Goal: Download file/media

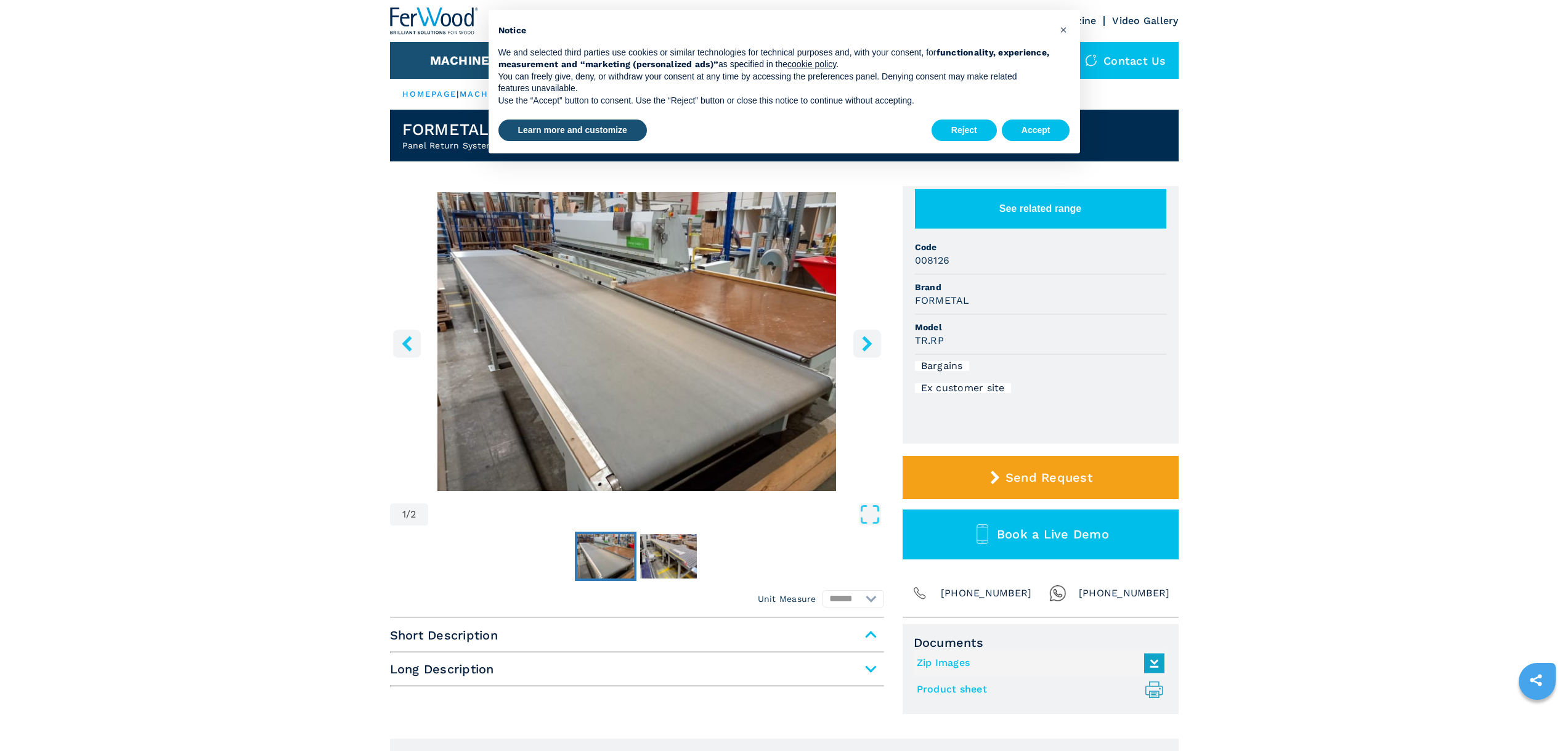
click at [703, 340] on img "Go to Slide 1" at bounding box center [637, 341] width 494 height 299
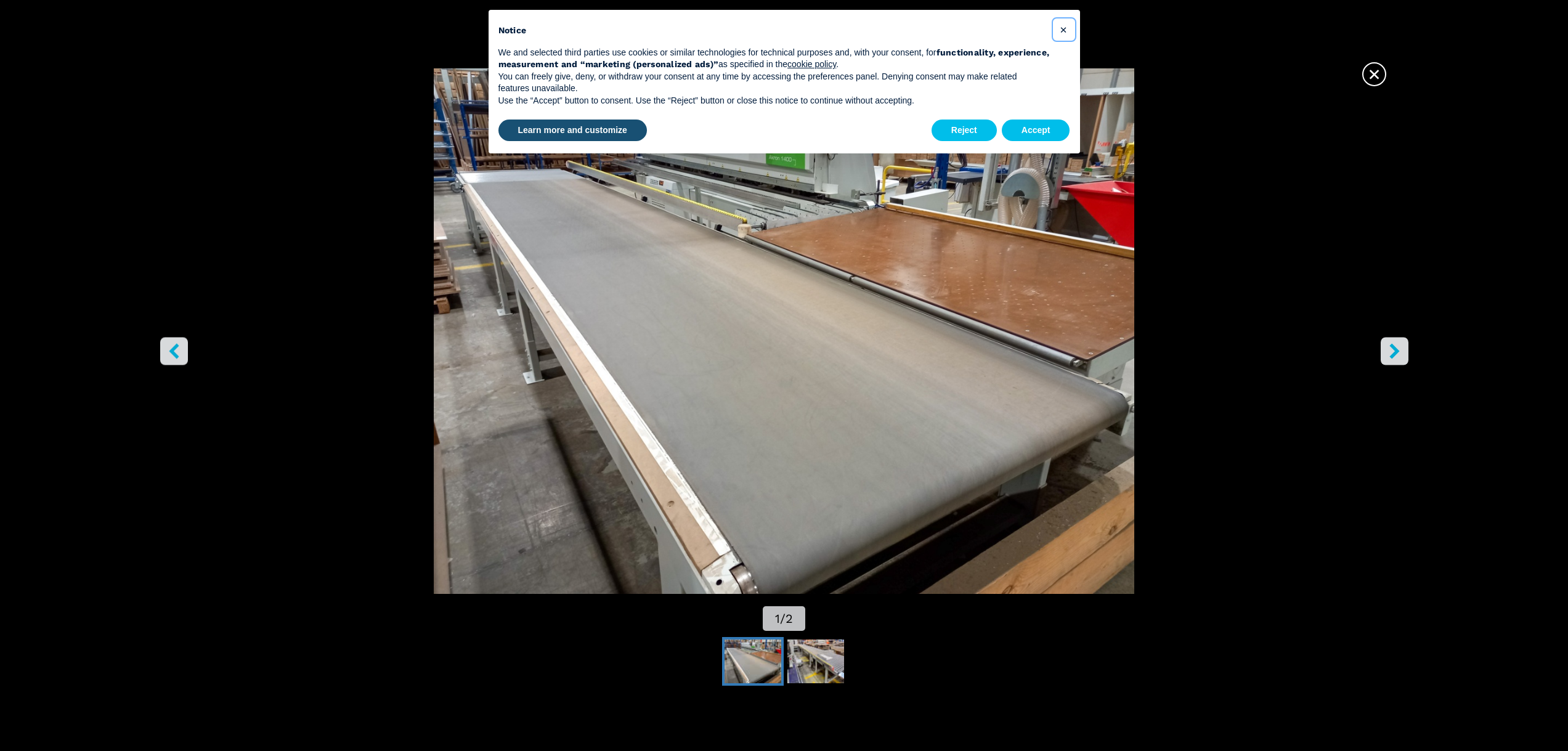
click at [1067, 28] on span "×" at bounding box center [1063, 30] width 7 height 15
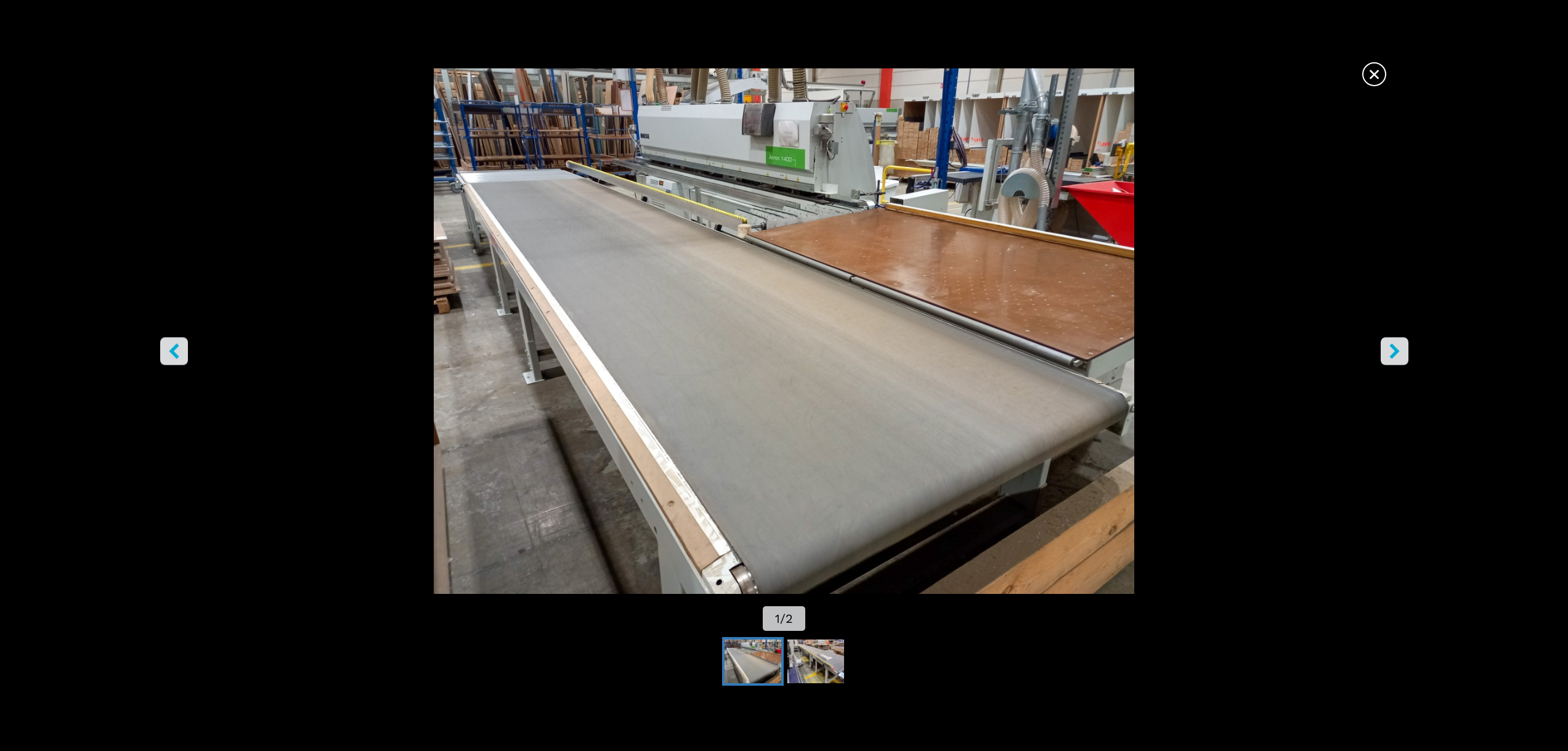
click at [1401, 359] on button "right-button" at bounding box center [1394, 351] width 28 height 28
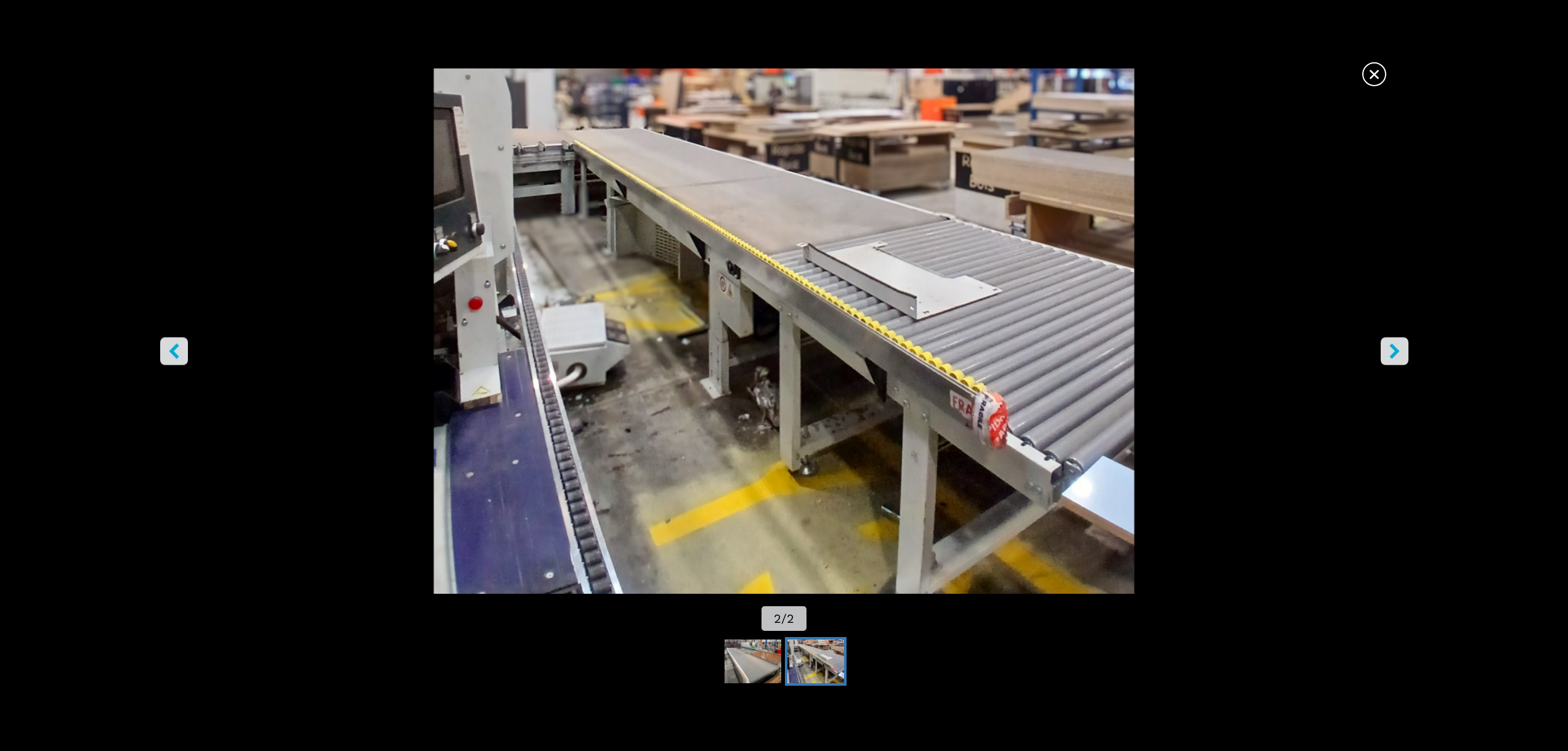
click at [1401, 359] on button "right-button" at bounding box center [1394, 351] width 28 height 28
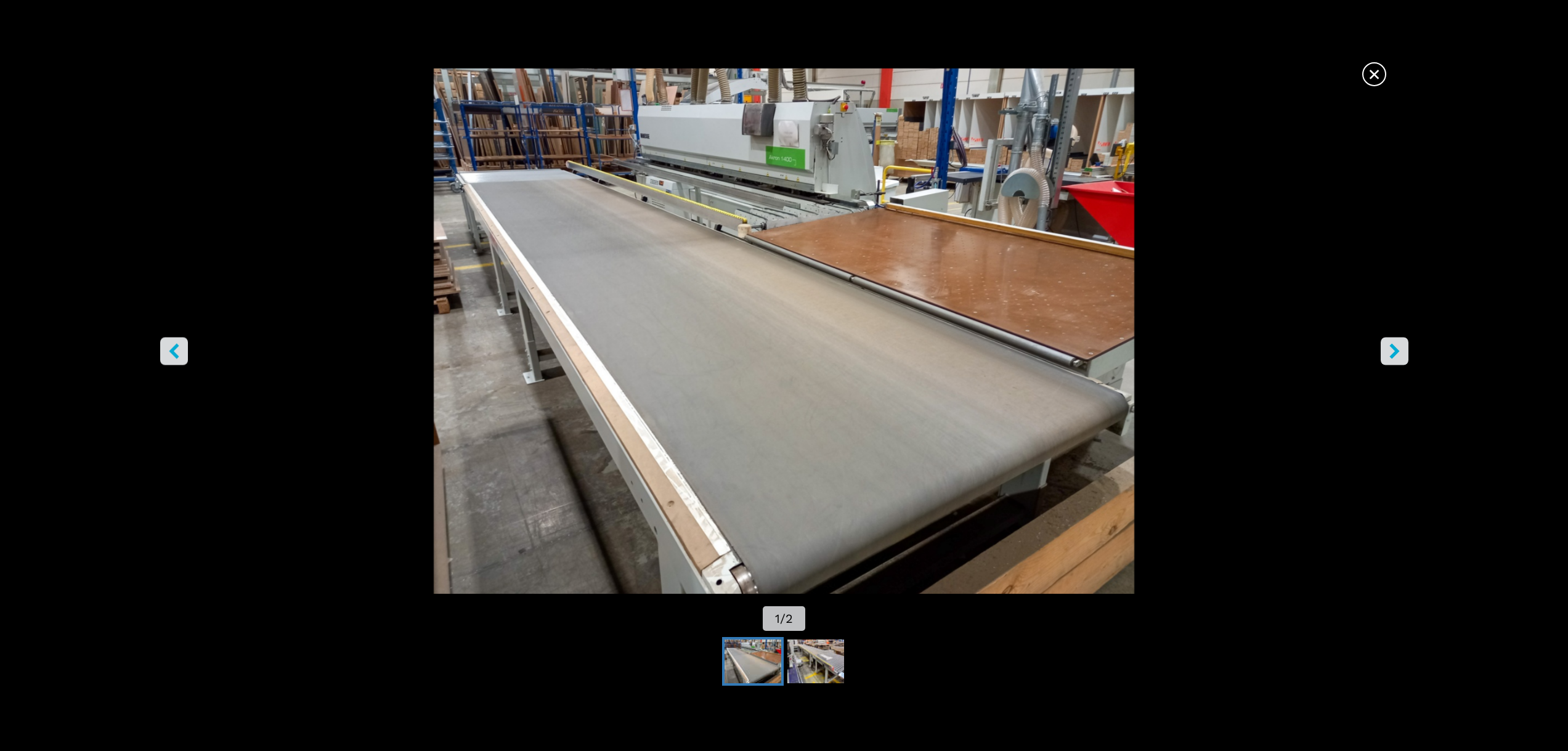
click at [1401, 359] on button "right-button" at bounding box center [1394, 351] width 28 height 28
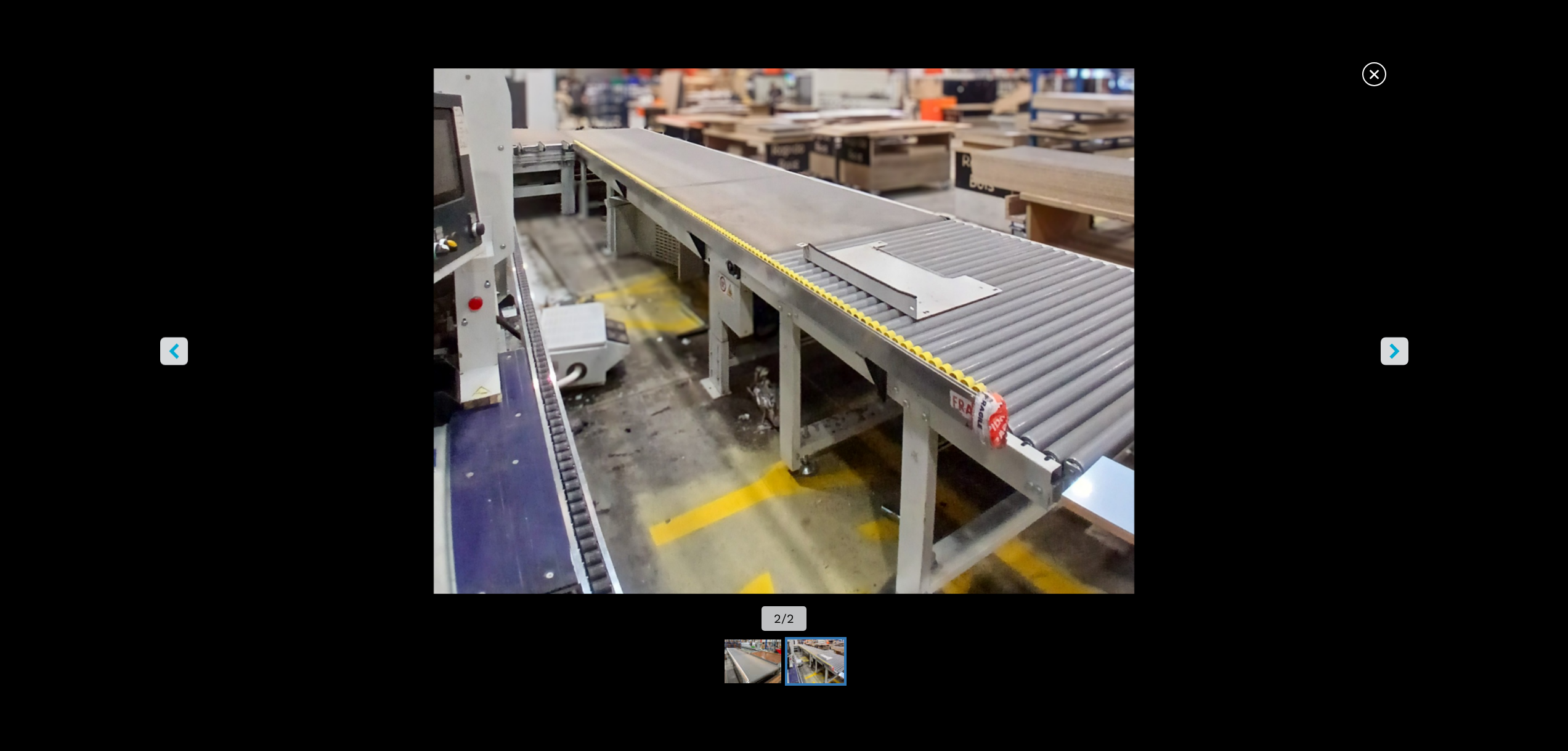
click at [1401, 359] on button "right-button" at bounding box center [1394, 351] width 28 height 28
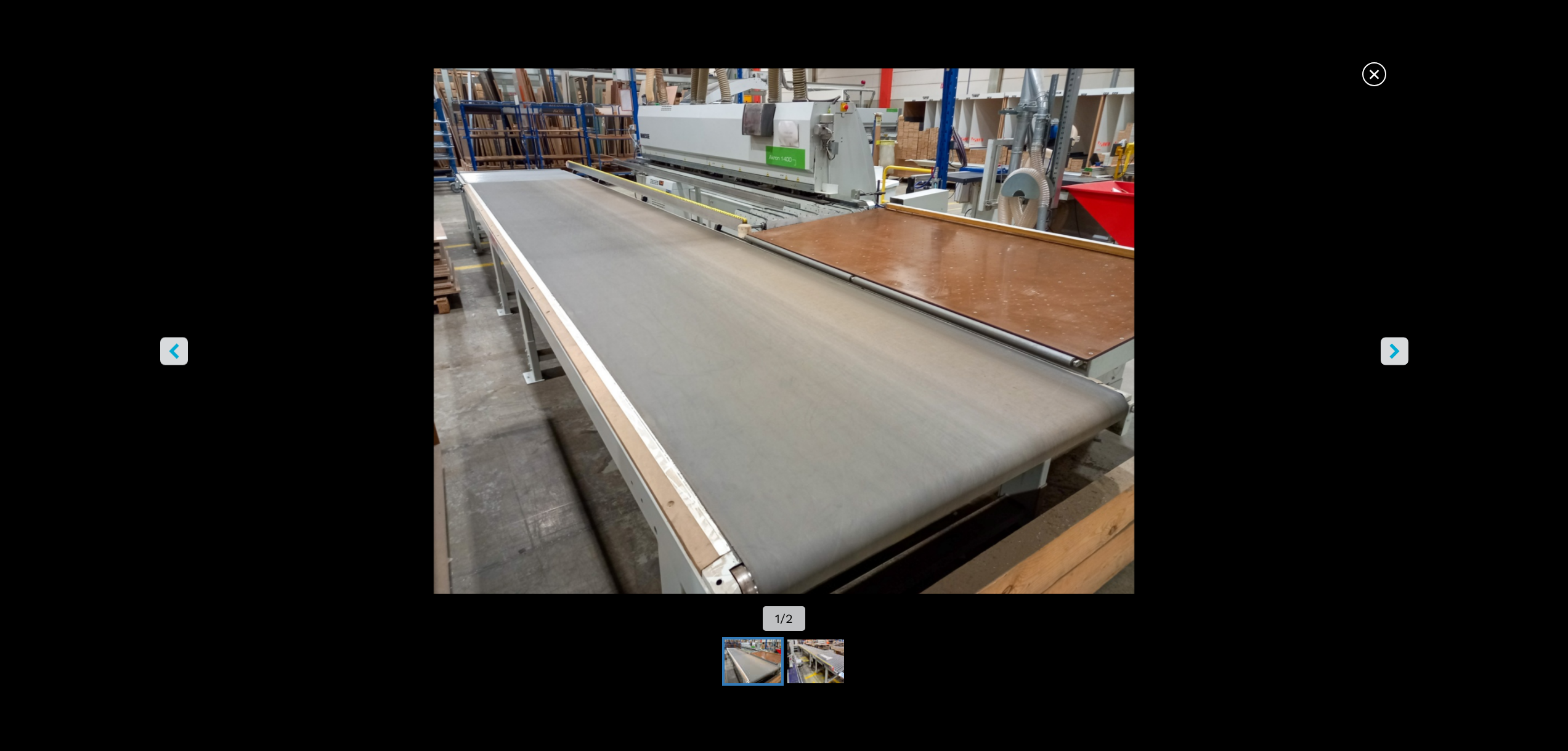
click at [1401, 359] on button "right-button" at bounding box center [1394, 351] width 28 height 28
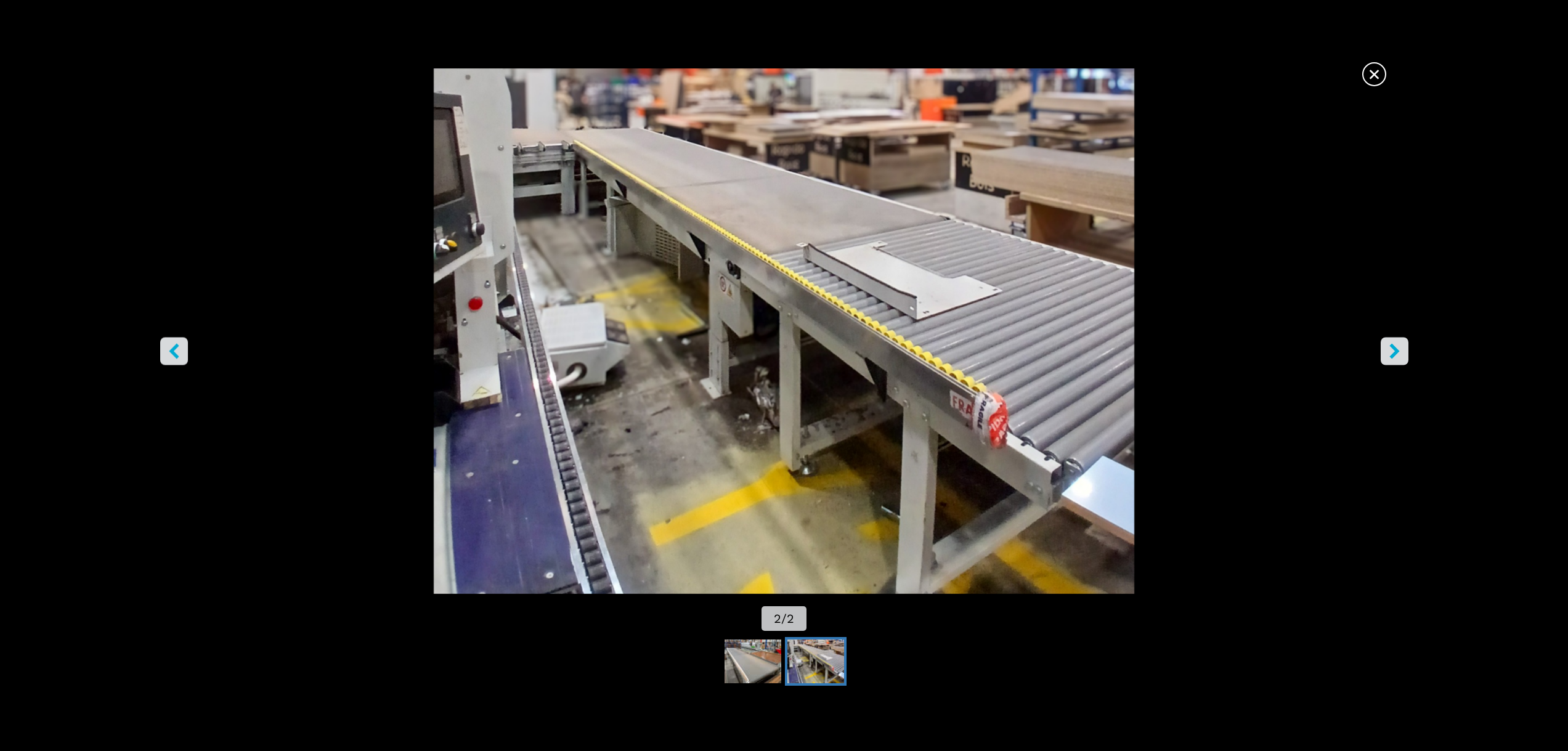
click at [1401, 359] on button "right-button" at bounding box center [1394, 351] width 28 height 28
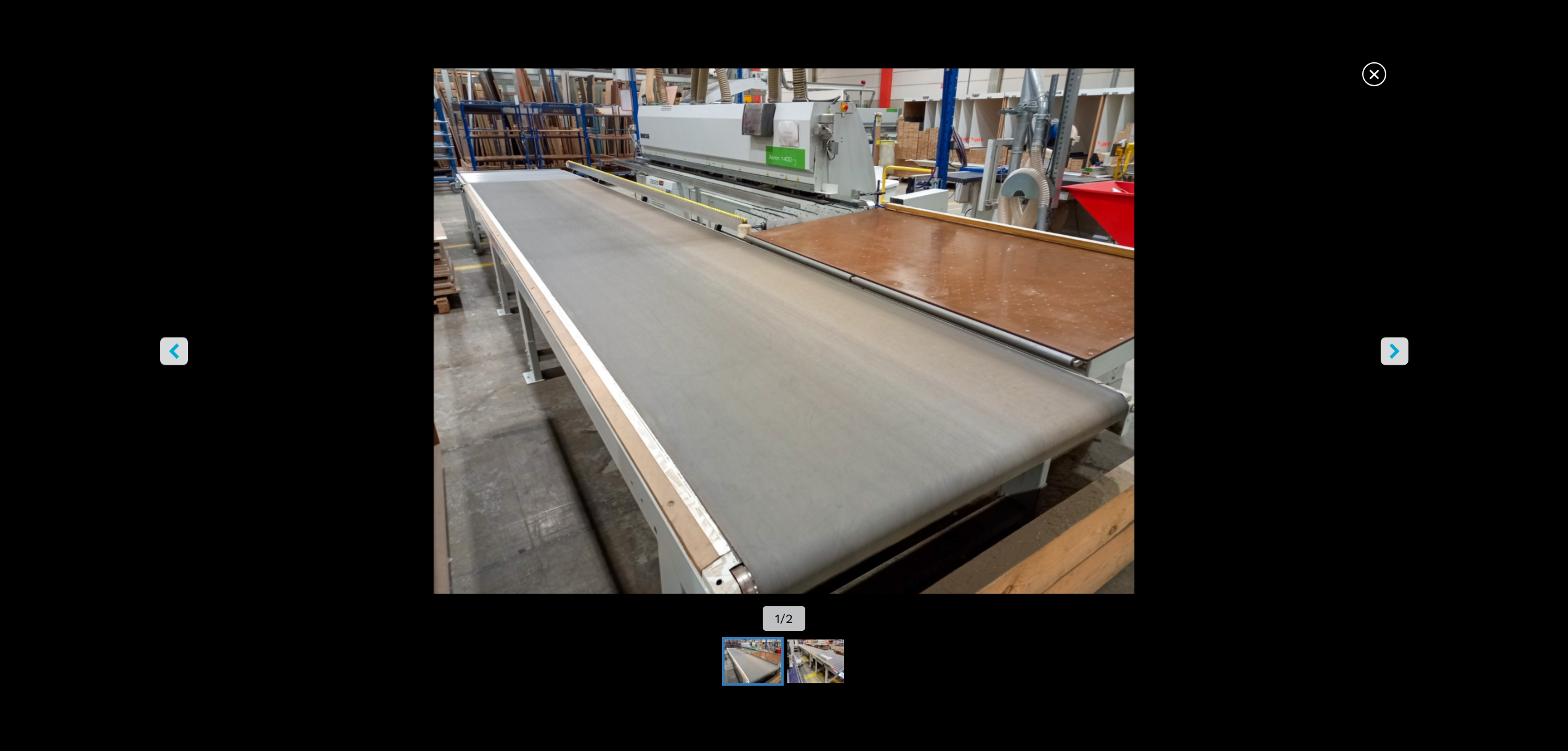
click at [1401, 359] on button "right-button" at bounding box center [1394, 351] width 28 height 28
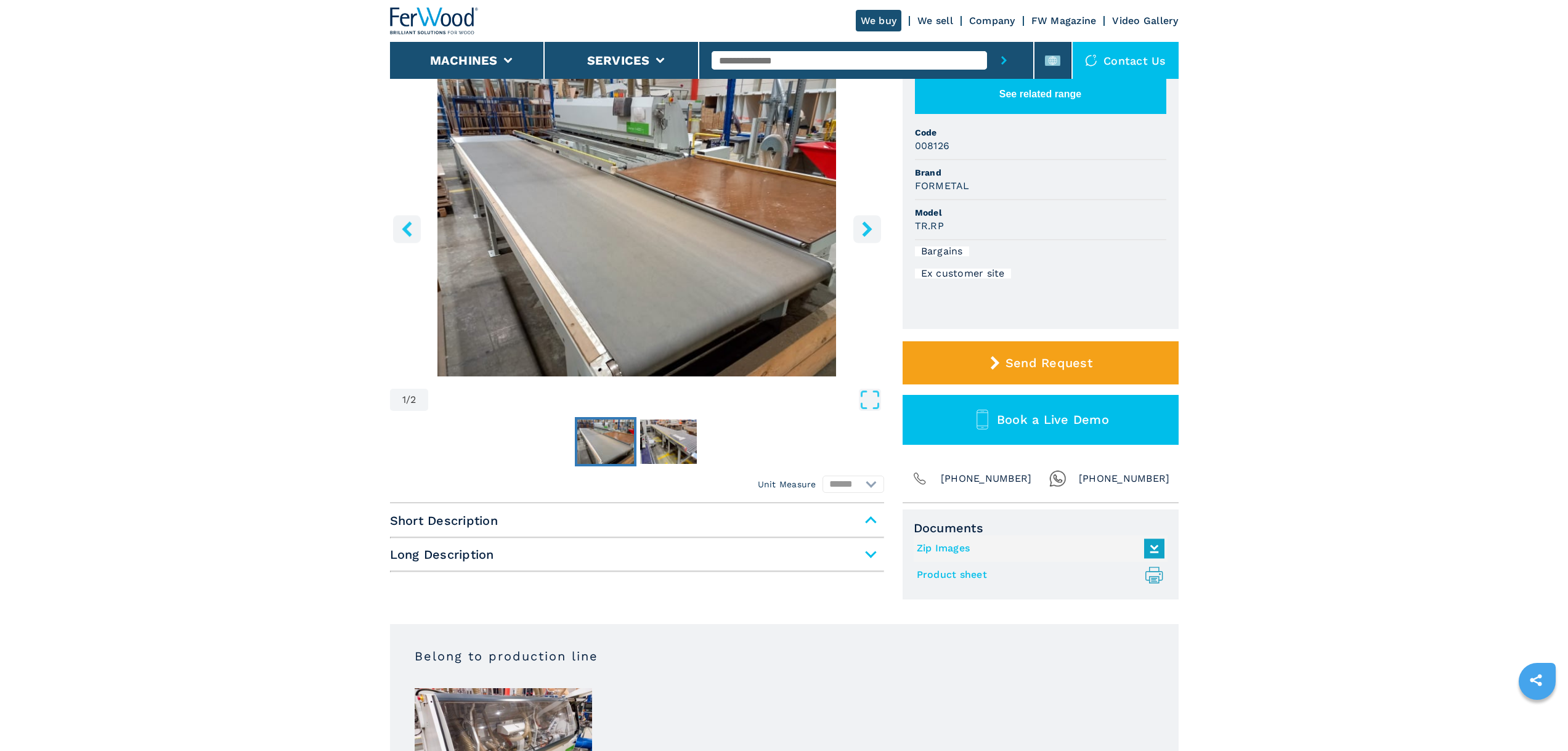
scroll to position [123, 0]
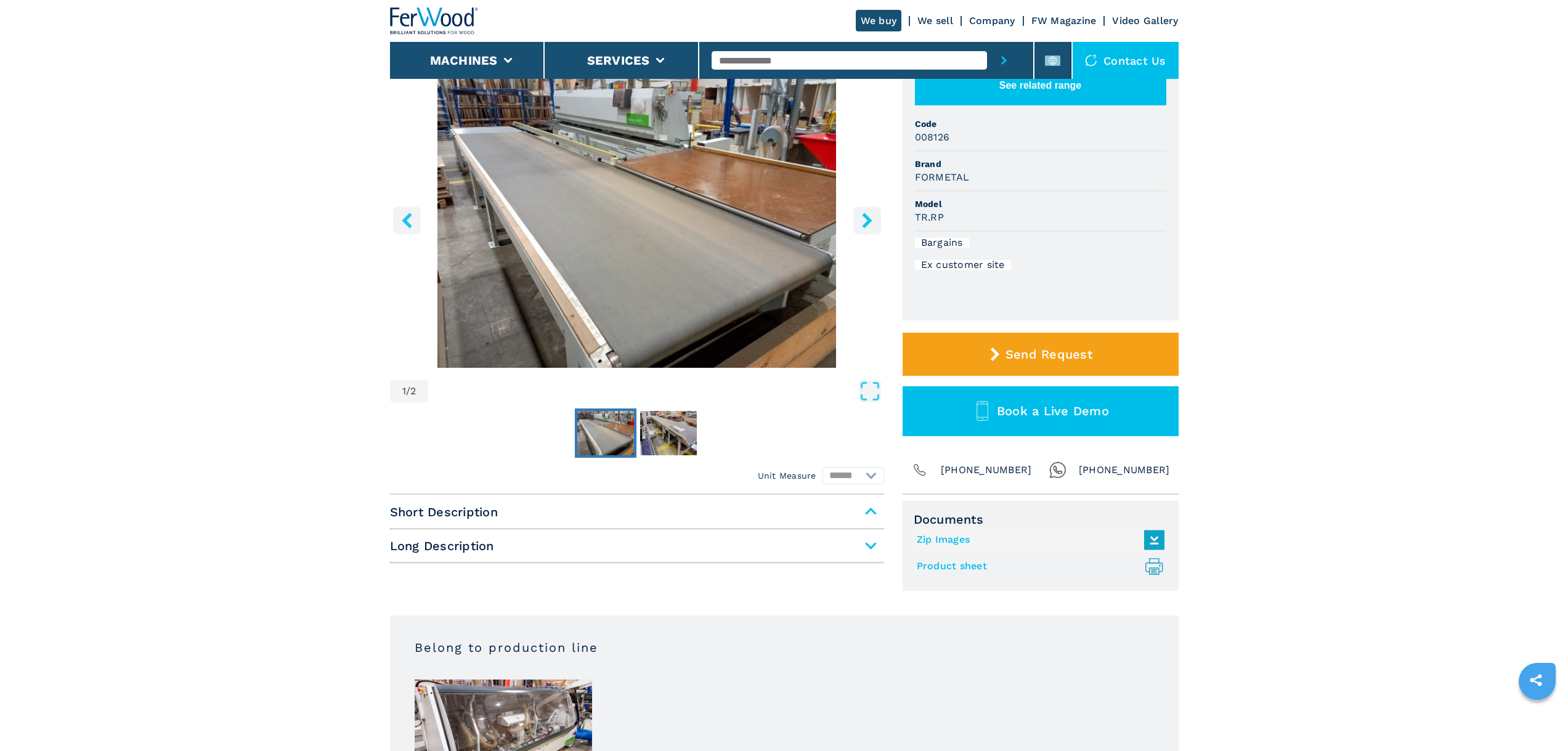
click at [956, 566] on link "Product sheet .prefix__st0{stroke-linecap:round;stroke-linejoin:round}.prefix__…" at bounding box center [1037, 566] width 241 height 20
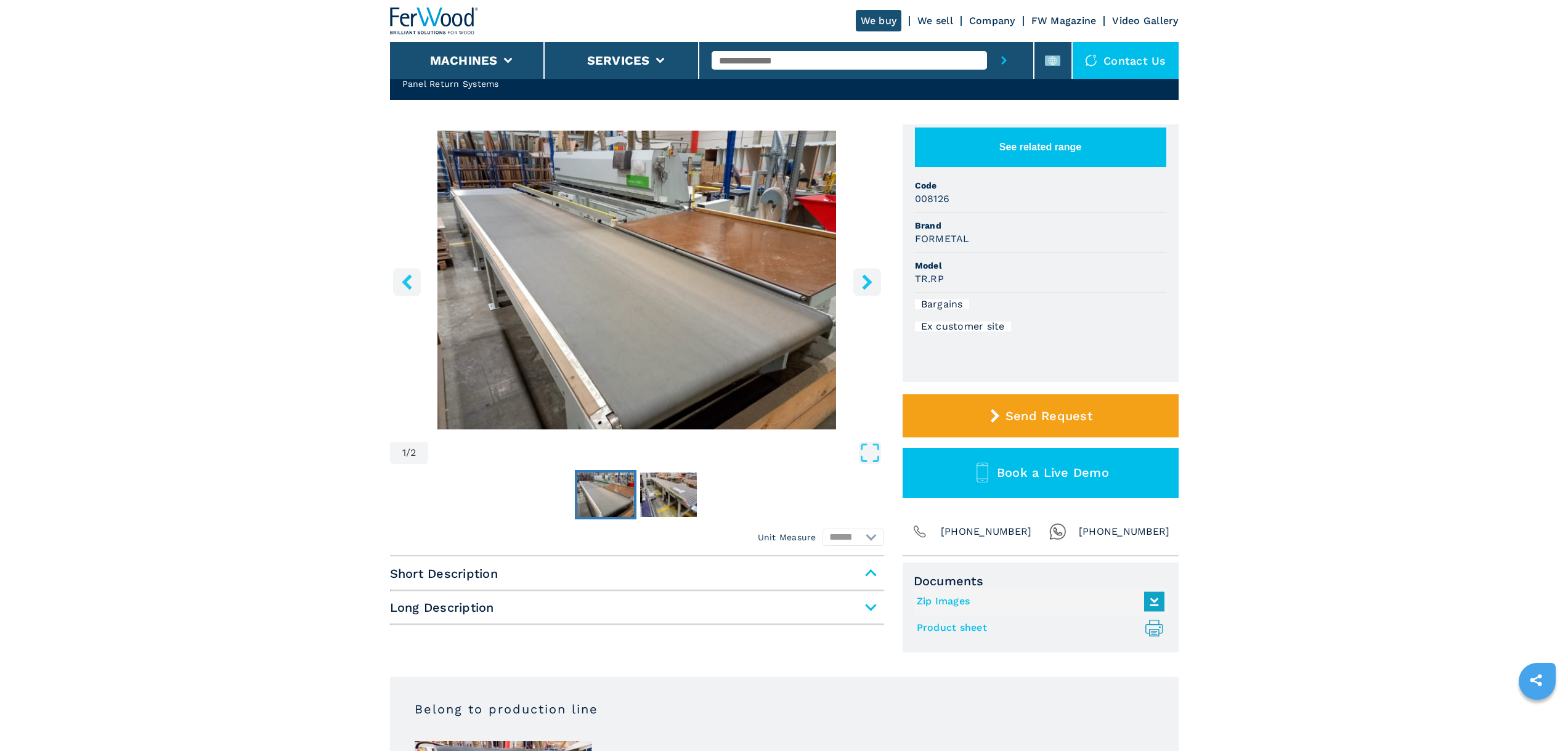
scroll to position [0, 0]
